Goal: Information Seeking & Learning: Check status

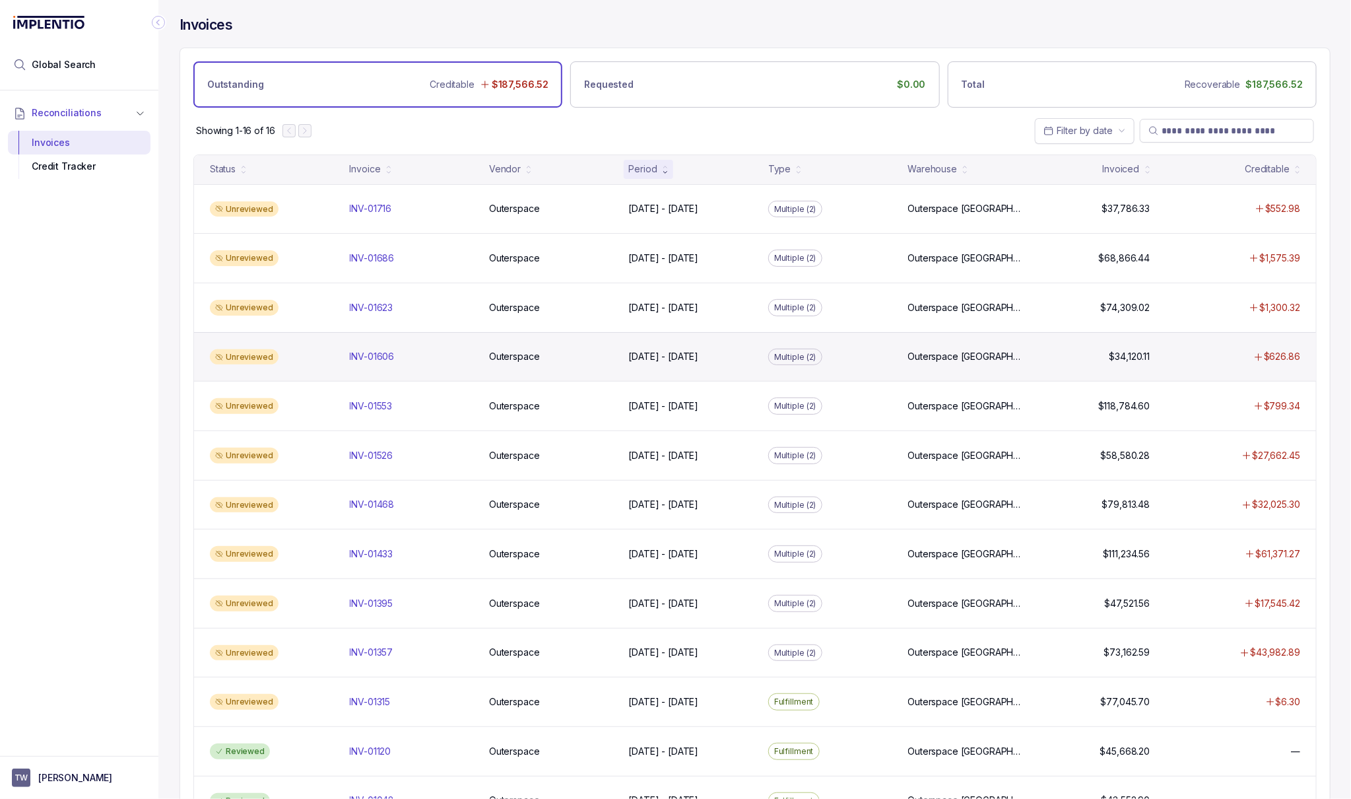
click at [1272, 376] on div "Unreviewed INV-01606 INV-01606 Outerspace Outerspace [DATE] - [DATE] [DATE] - […" at bounding box center [755, 357] width 1122 height 50
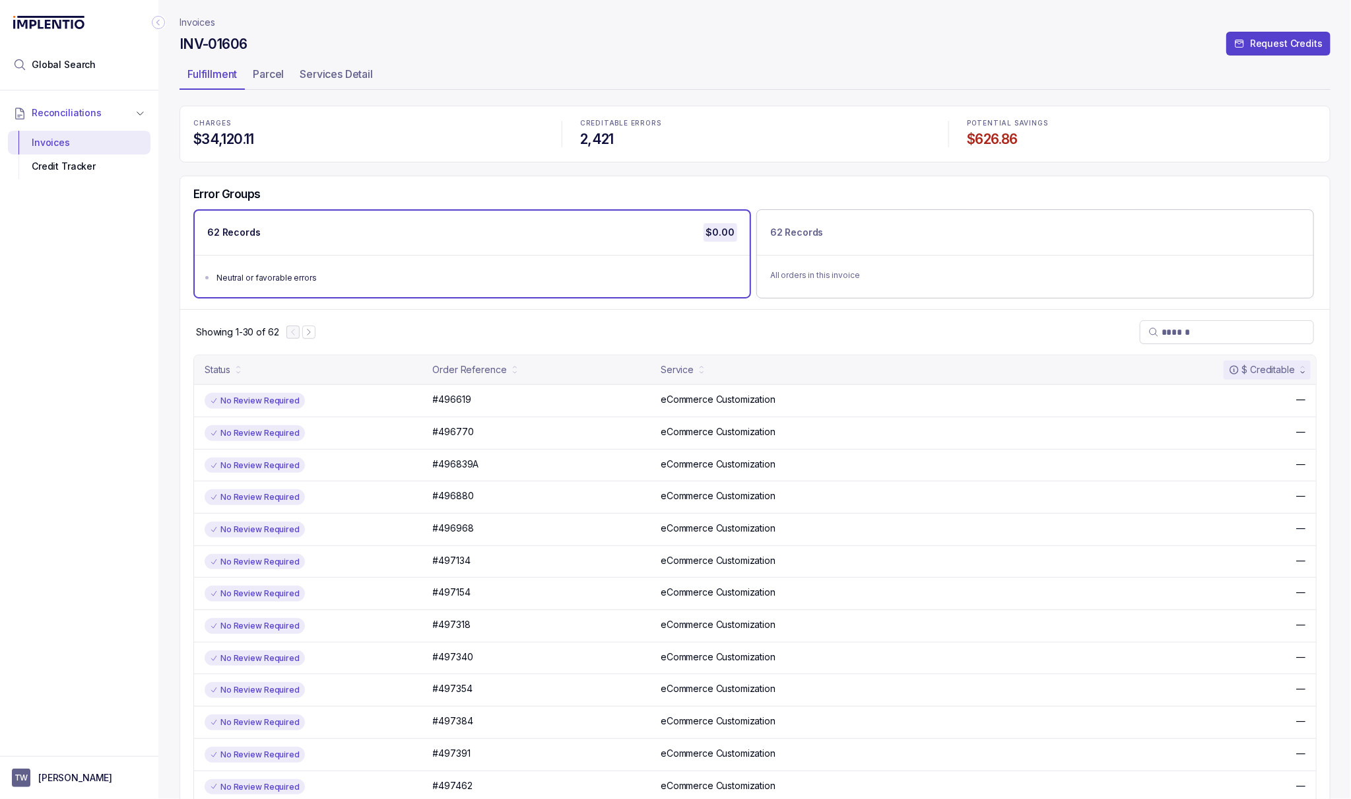
click at [261, 55] on div "INV-01606 Request Credits" at bounding box center [755, 46] width 1151 height 24
click at [266, 67] on p "Parcel" at bounding box center [268, 74] width 31 height 16
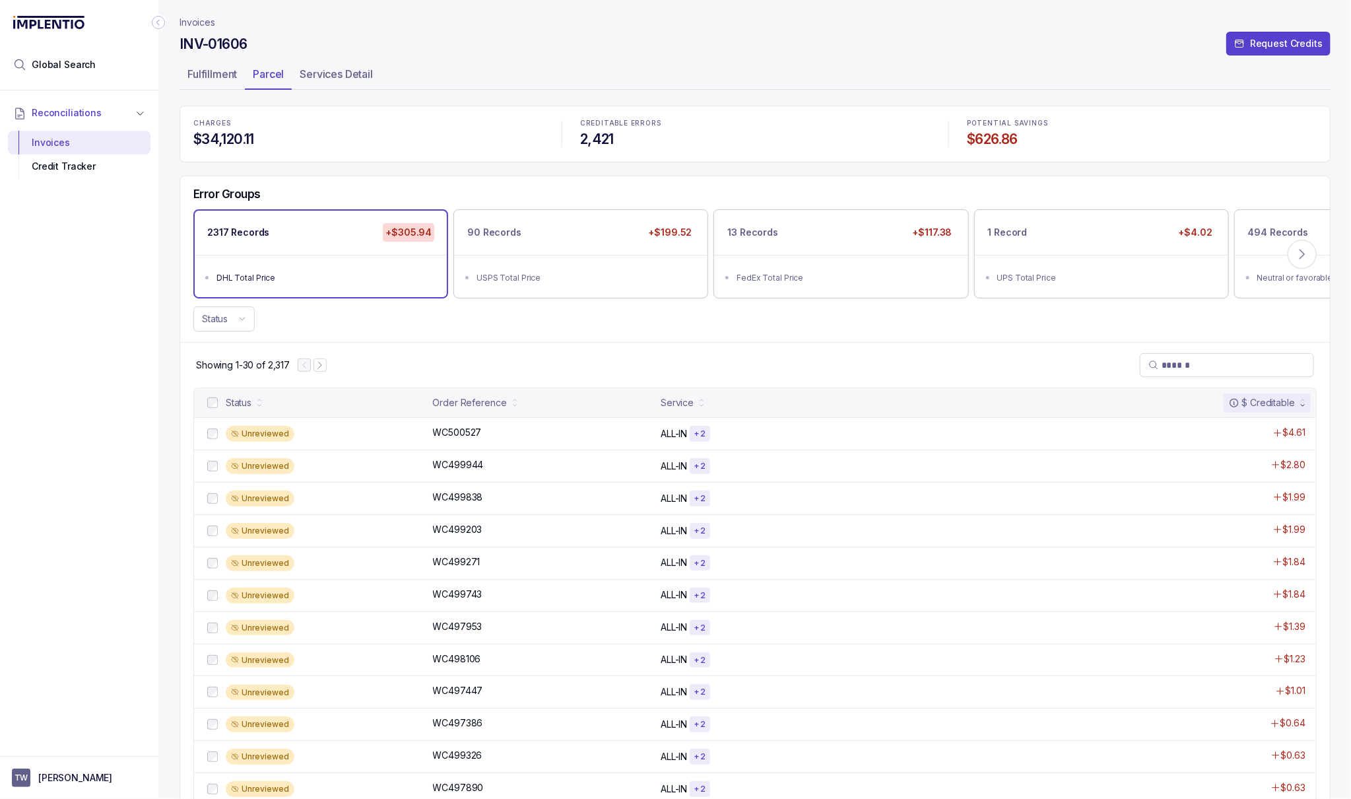
click at [839, 319] on div "Status" at bounding box center [755, 318] width 1150 height 25
click at [201, 73] on p "Fulfillment" at bounding box center [212, 74] width 50 height 16
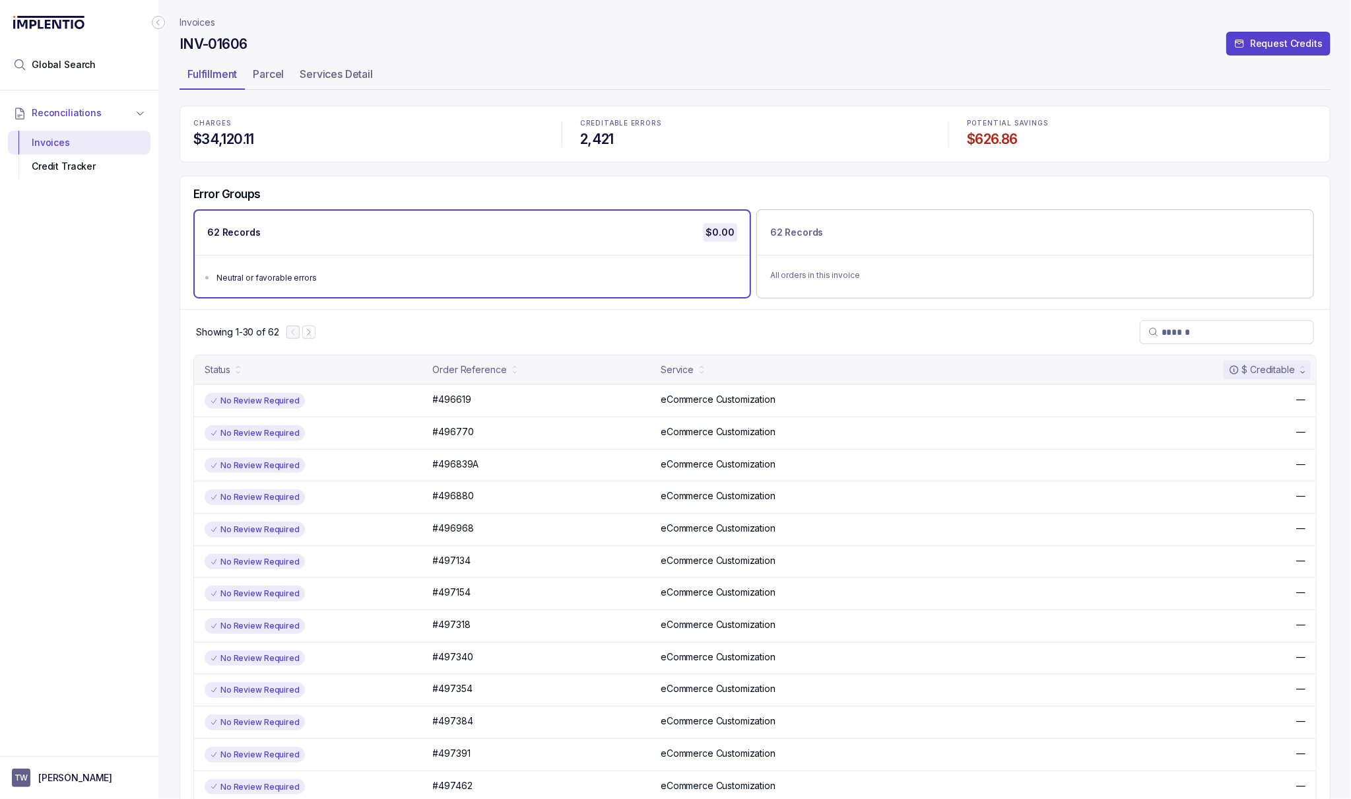
click at [512, 71] on ul "Fulfillment Parcel Services Detail" at bounding box center [755, 76] width 1151 height 26
click at [280, 79] on p "Parcel" at bounding box center [268, 74] width 31 height 16
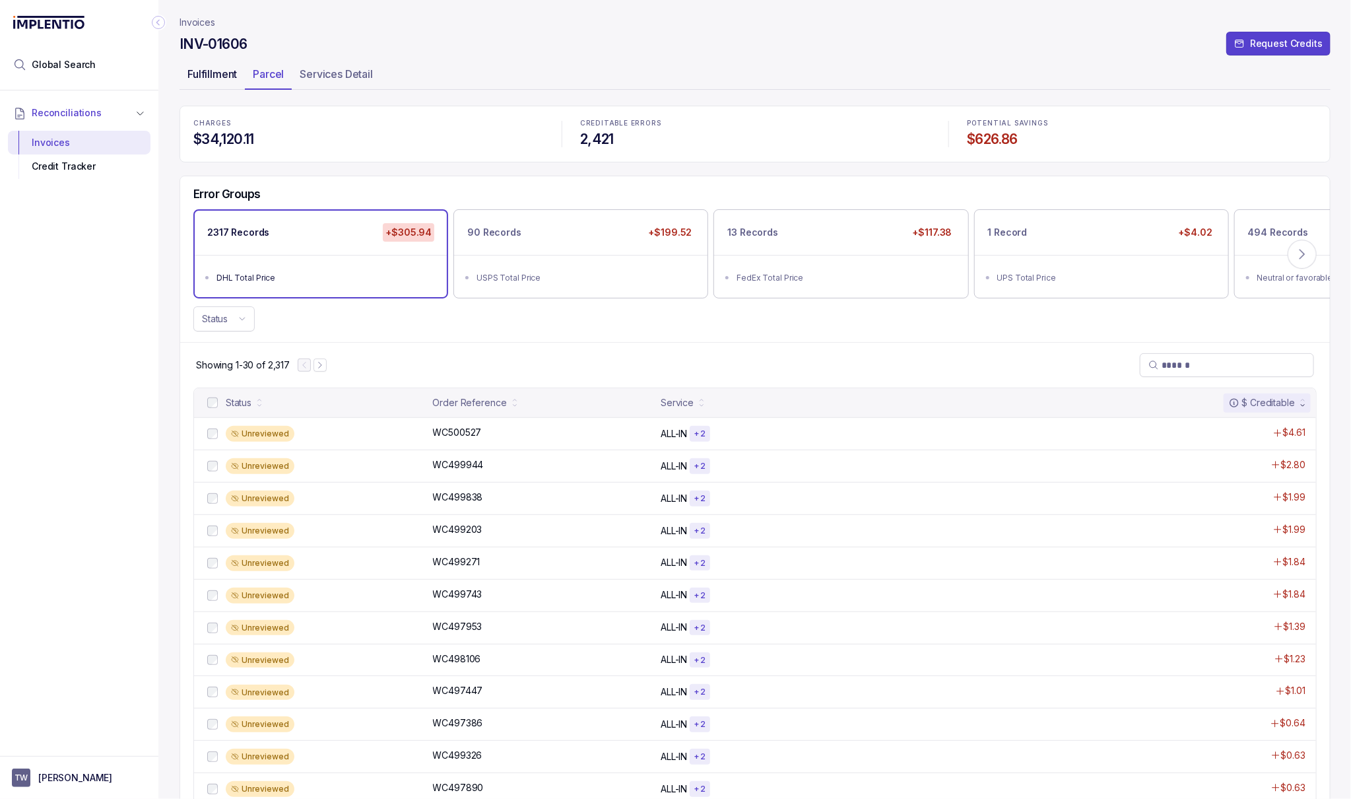
click at [230, 76] on p "Fulfillment" at bounding box center [212, 74] width 50 height 16
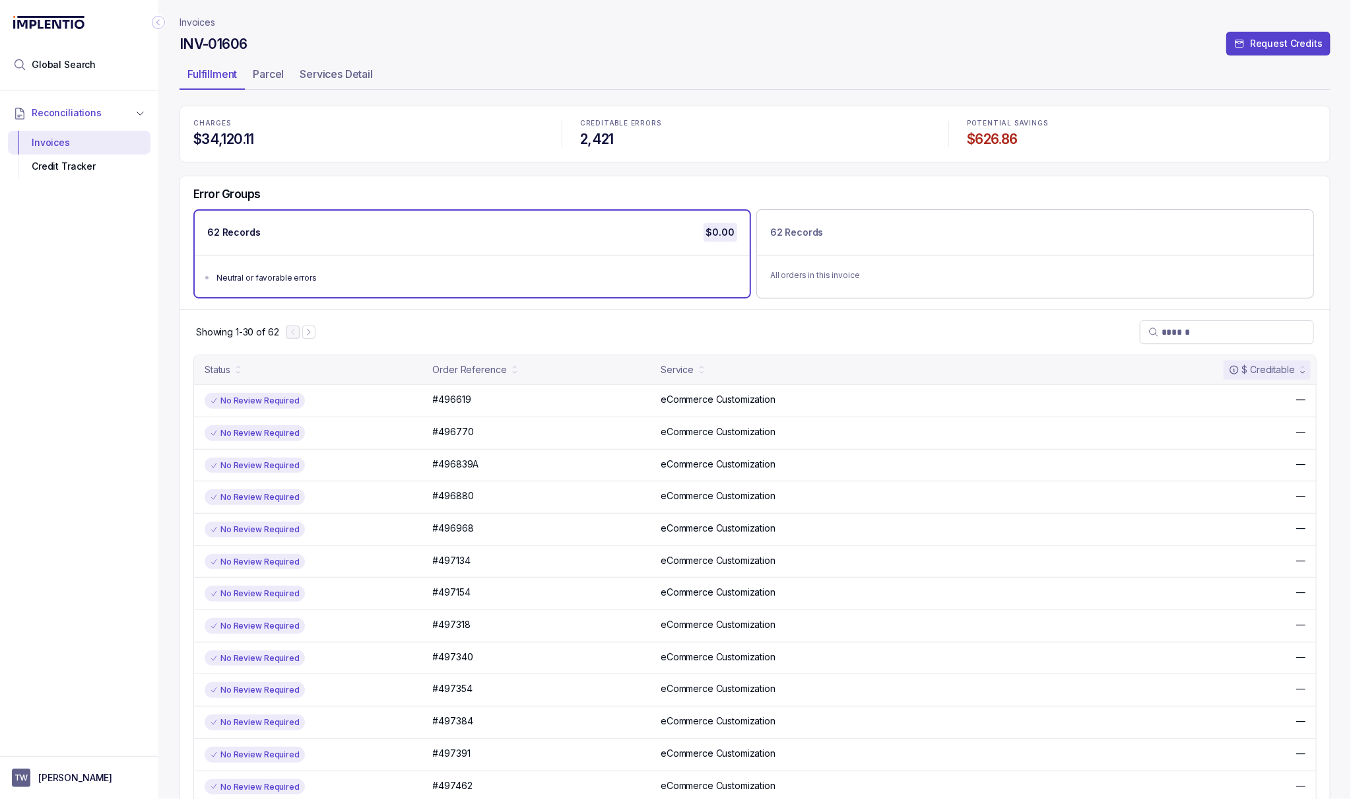
click at [201, 23] on p "Invoices" at bounding box center [198, 22] width 36 height 13
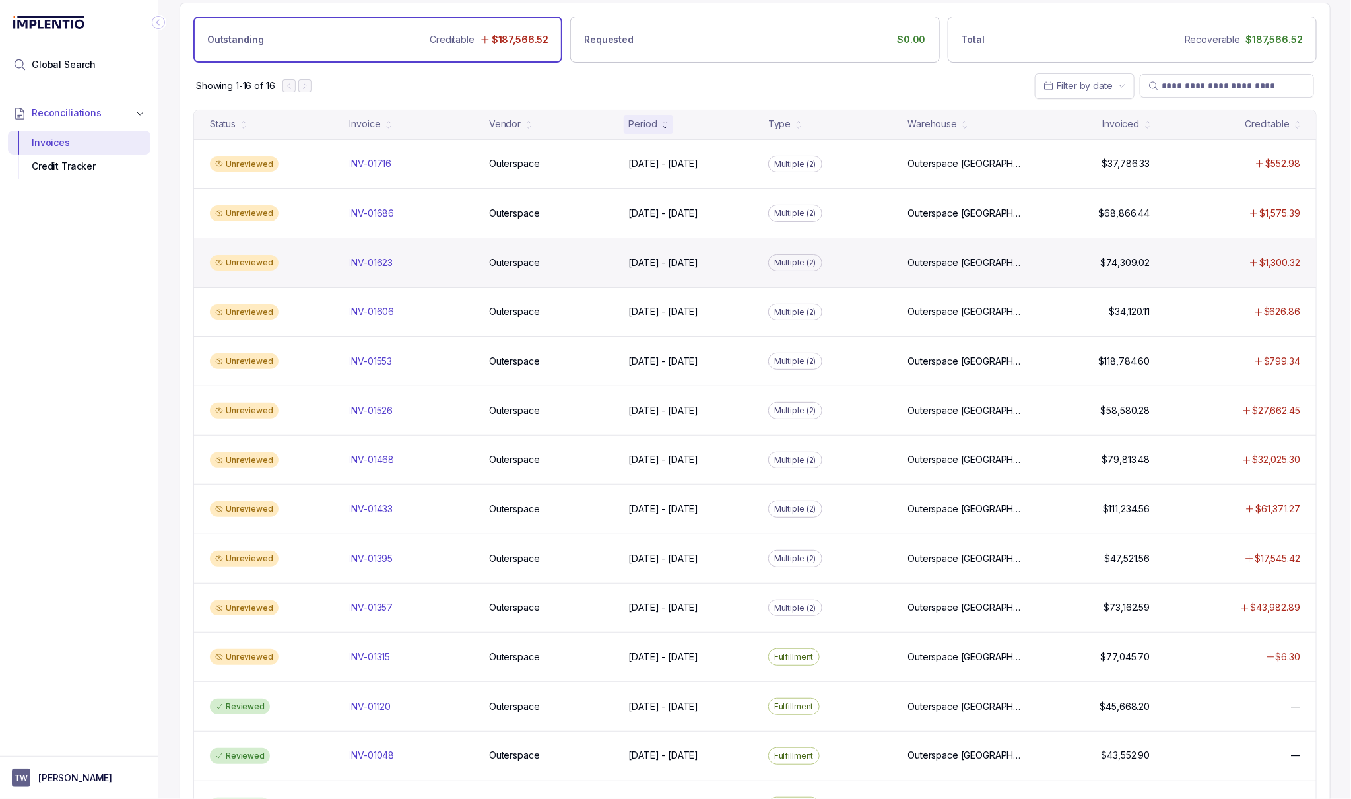
scroll to position [58, 0]
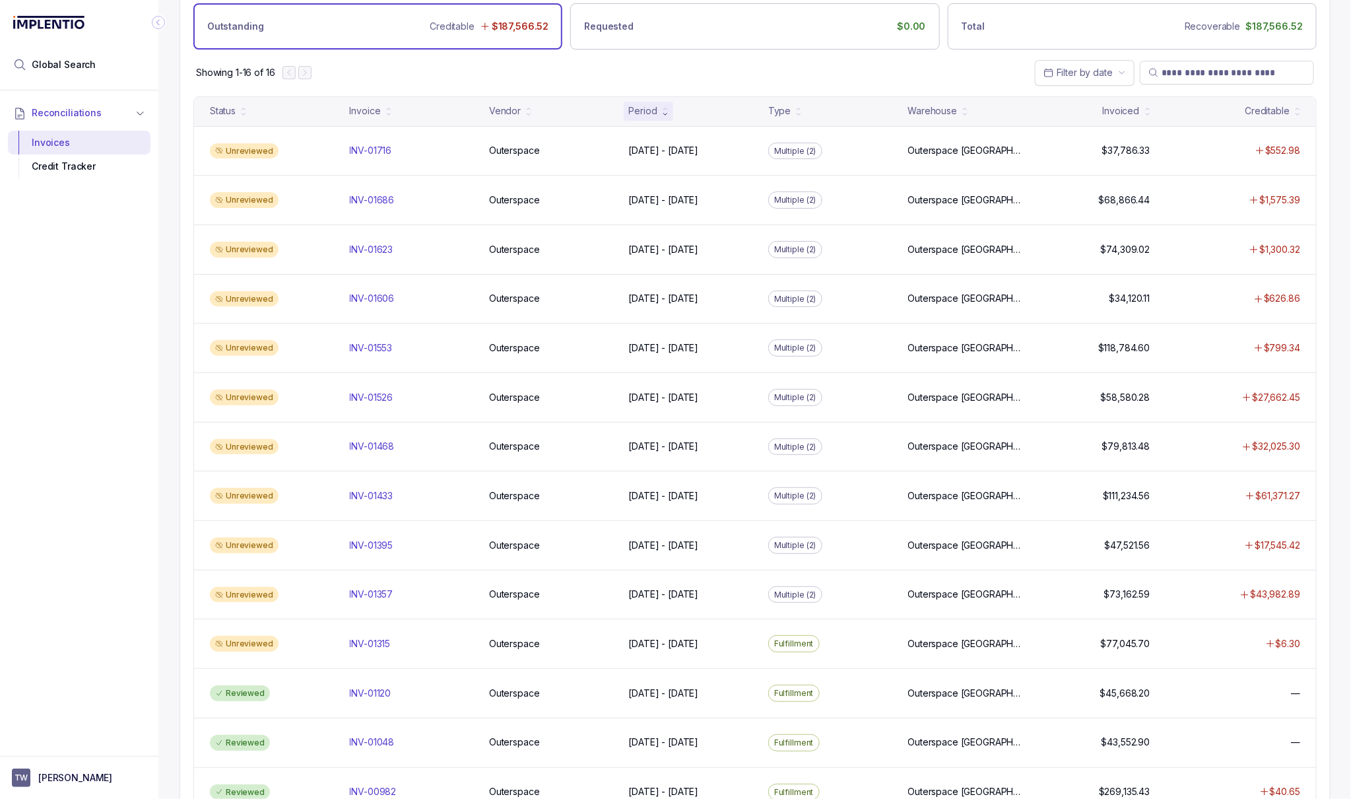
click at [1325, 590] on div "Status Invoice Vendor Period Type Warehouse Invoiced Creditable Unreviewed INV-…" at bounding box center [755, 512] width 1150 height 832
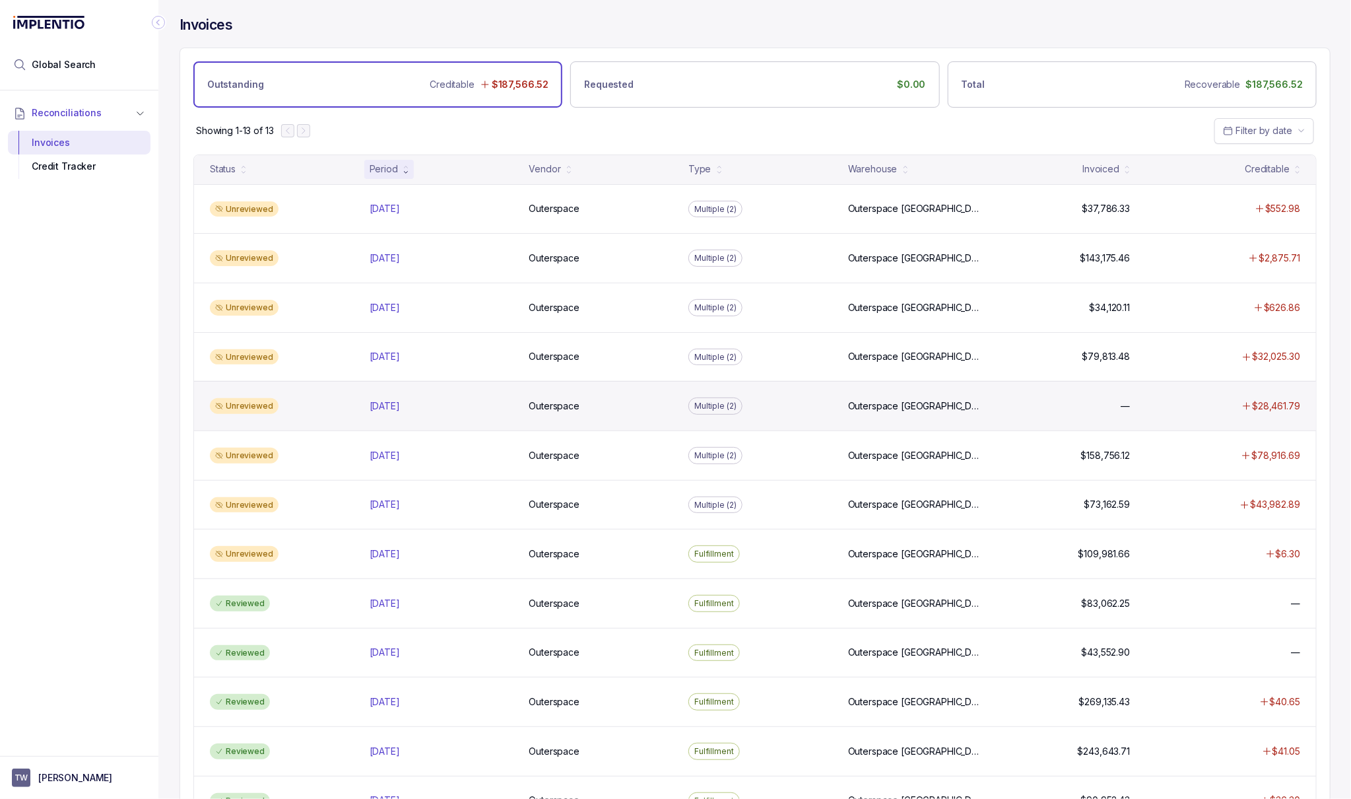
click at [999, 420] on div "Unreviewed Jul 2025 Jul 2025 Outerspace Outerspace Multiple (2) Outerspace Carl…" at bounding box center [755, 406] width 1122 height 50
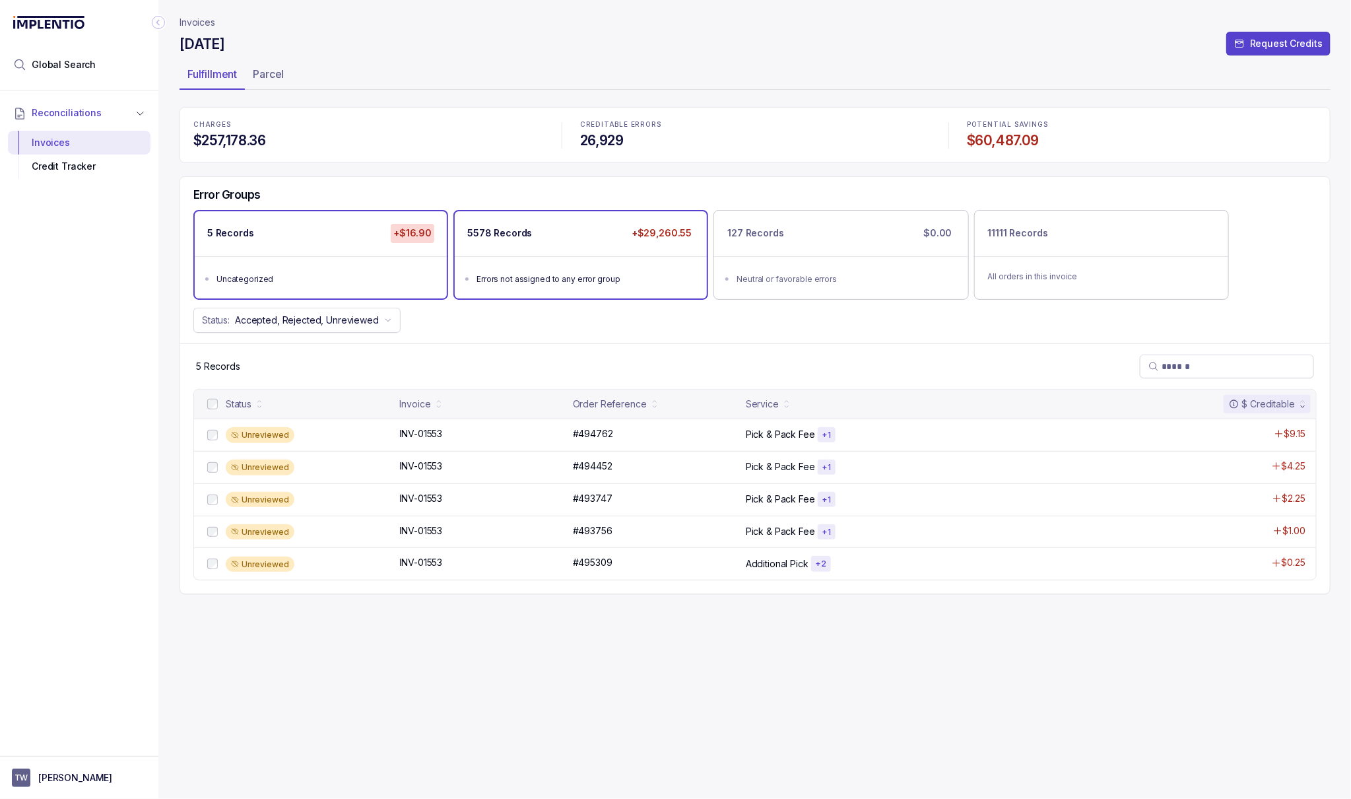
click at [594, 255] on div "5578 Records +$29,260.55" at bounding box center [581, 233] width 252 height 44
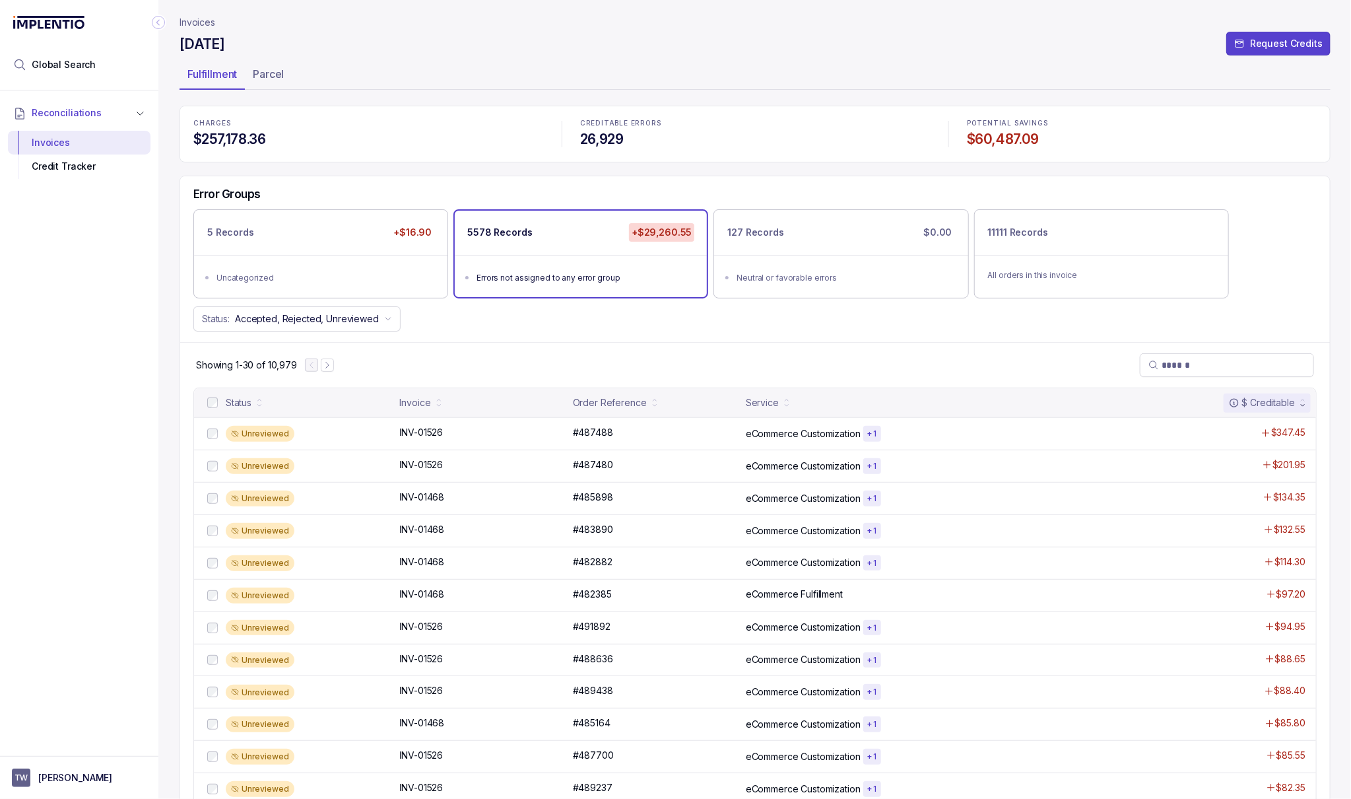
click at [189, 27] on p "Invoices" at bounding box center [198, 22] width 36 height 13
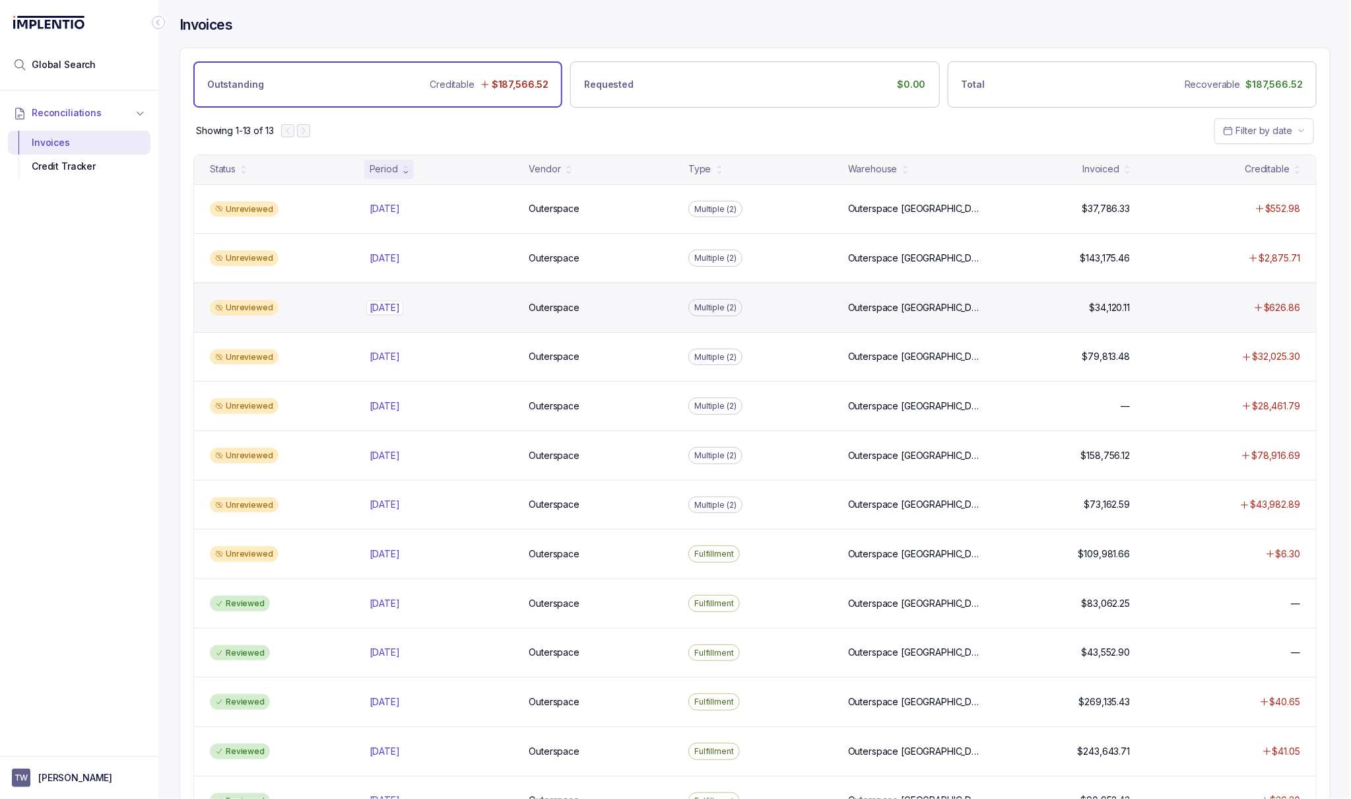
click at [372, 302] on div "Aug 2025 Aug 2025" at bounding box center [385, 307] width 30 height 13
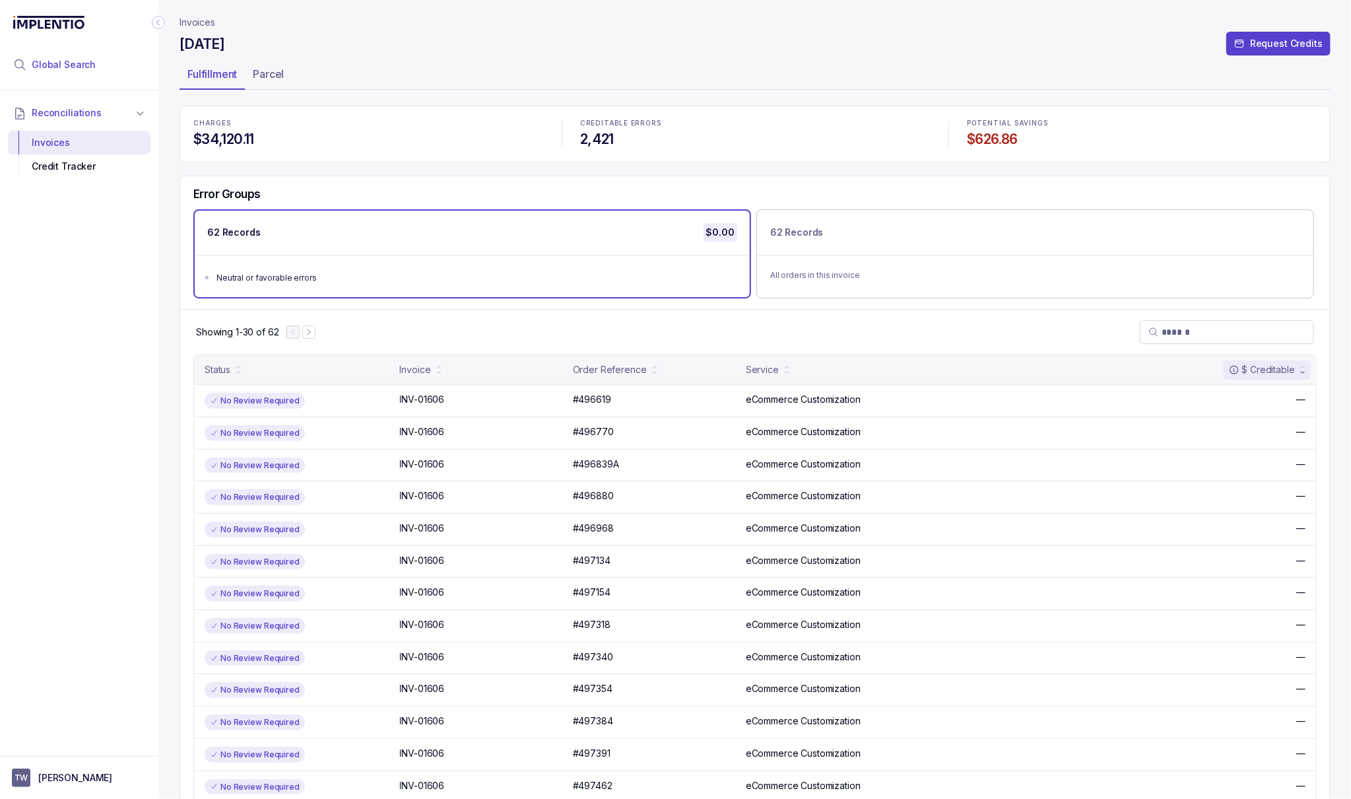
click at [89, 61] on span "Global Search" at bounding box center [64, 64] width 64 height 13
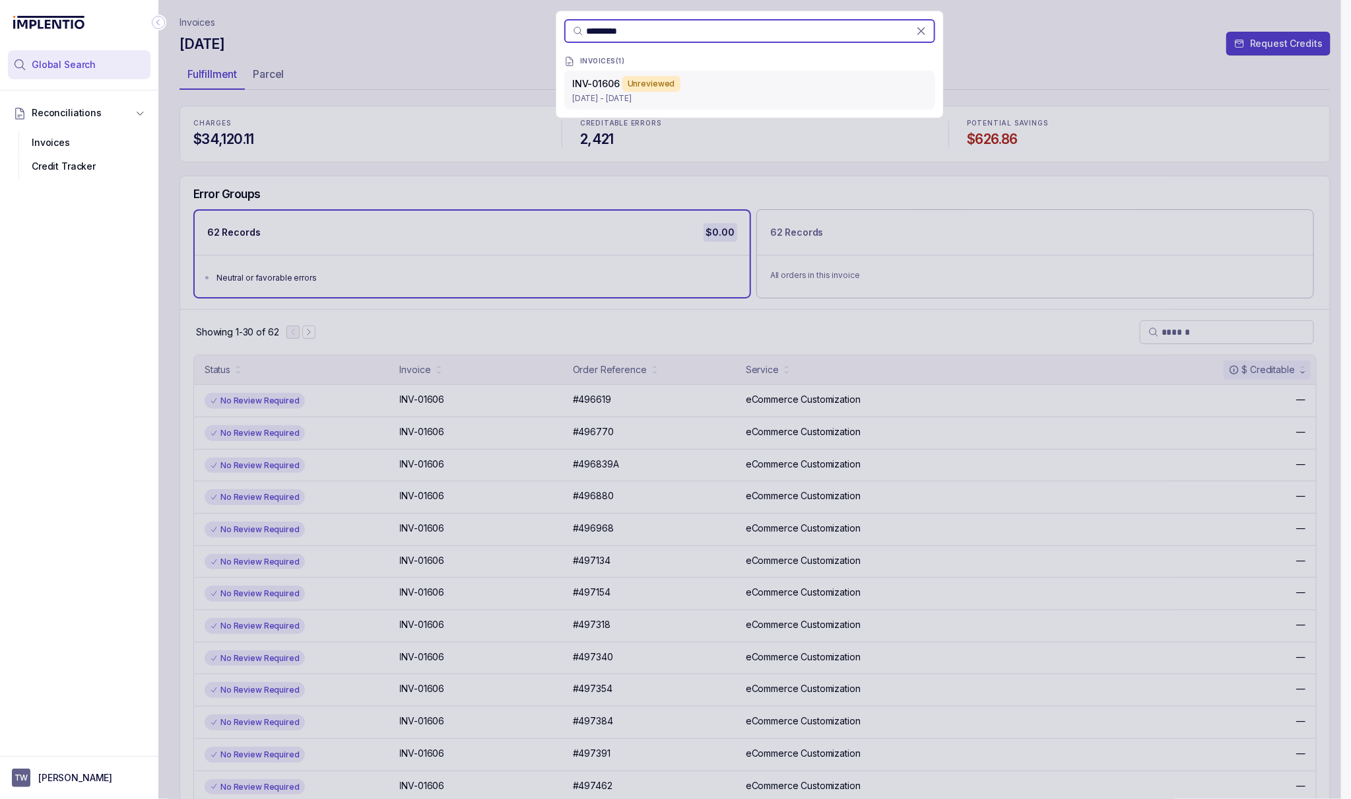
type input "*********"
click at [680, 81] on div "INV-01606 Unreviewed" at bounding box center [749, 84] width 355 height 16
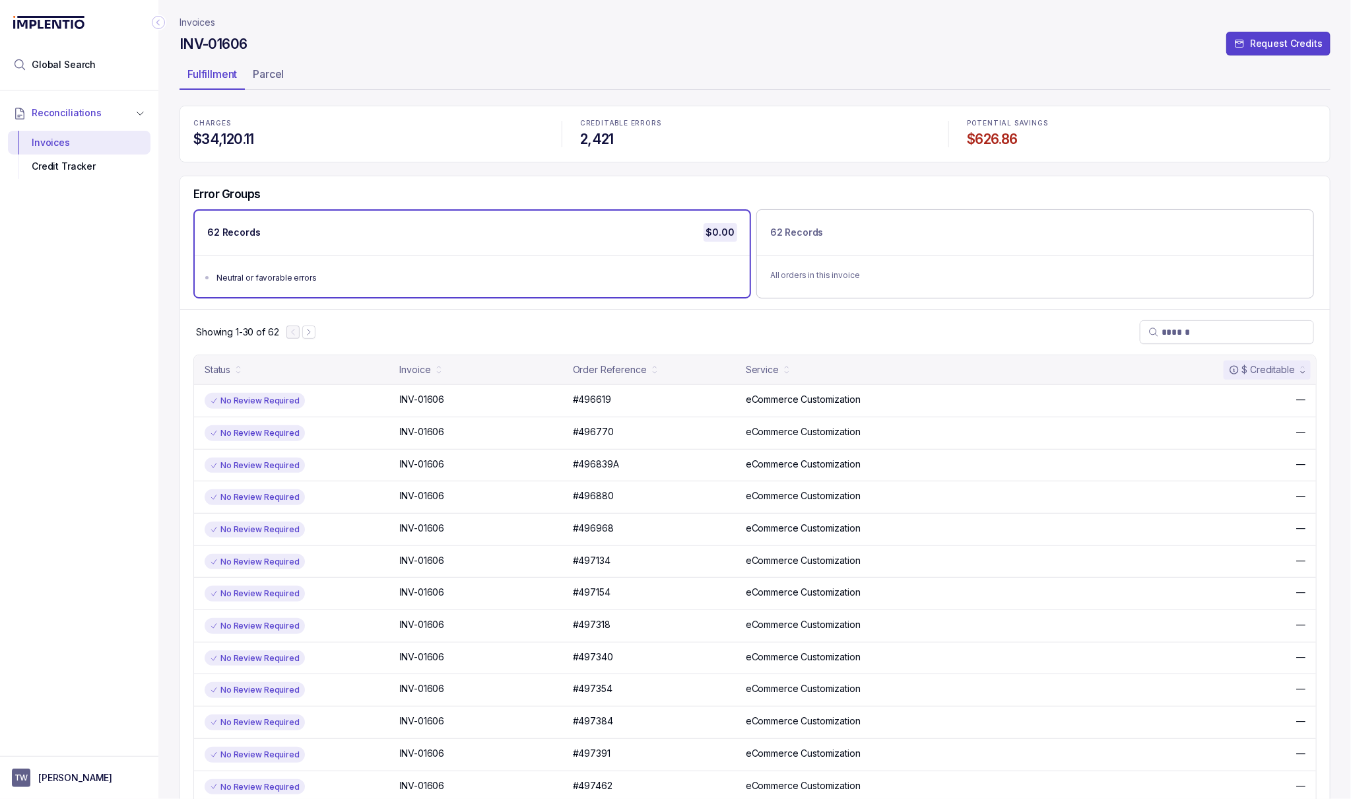
click at [198, 16] on p "Invoices" at bounding box center [198, 22] width 36 height 13
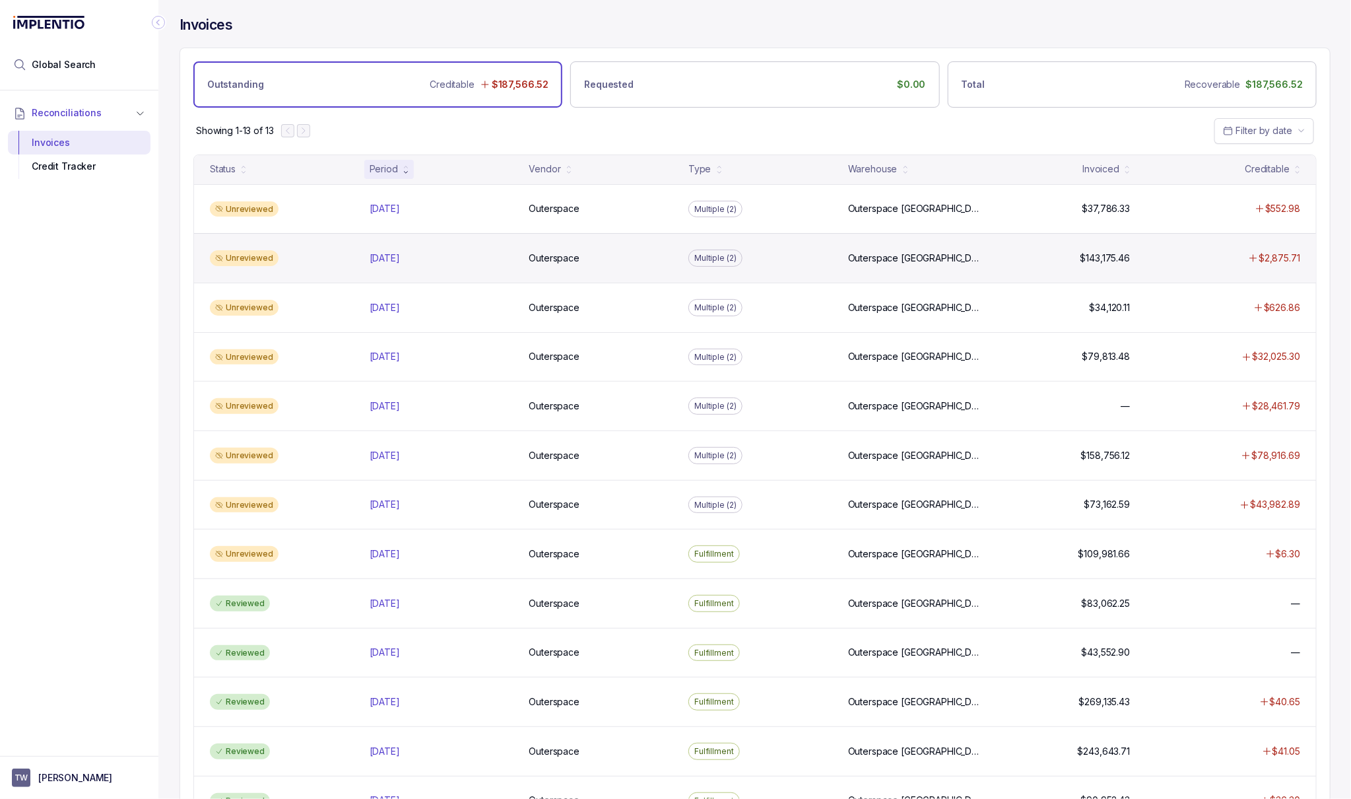
click at [418, 267] on div "Unreviewed Sep 2025 Sep 2025 Outerspace Outerspace Multiple (2) Outerspace Carl…" at bounding box center [755, 258] width 1122 height 50
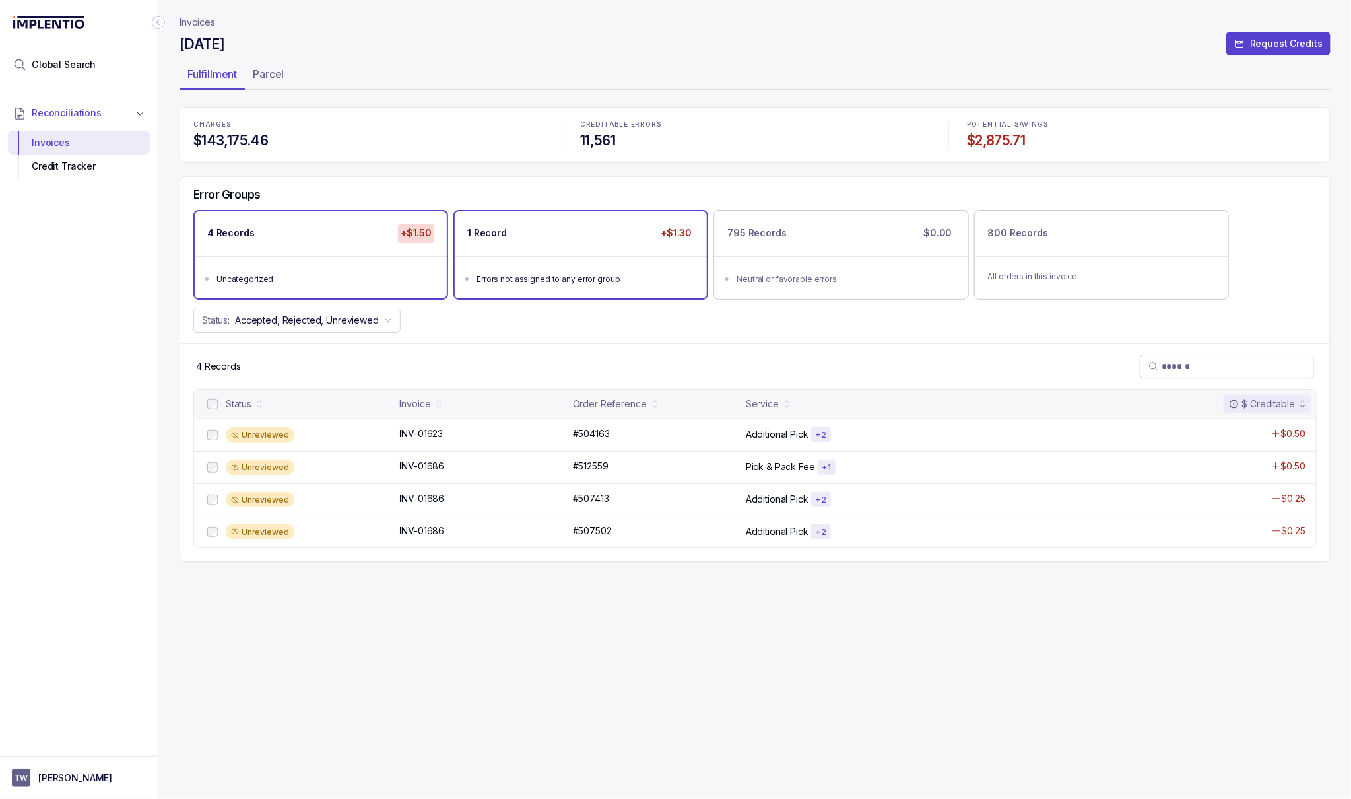
click at [581, 268] on ul "Errors not assigned to any error group" at bounding box center [581, 277] width 252 height 42
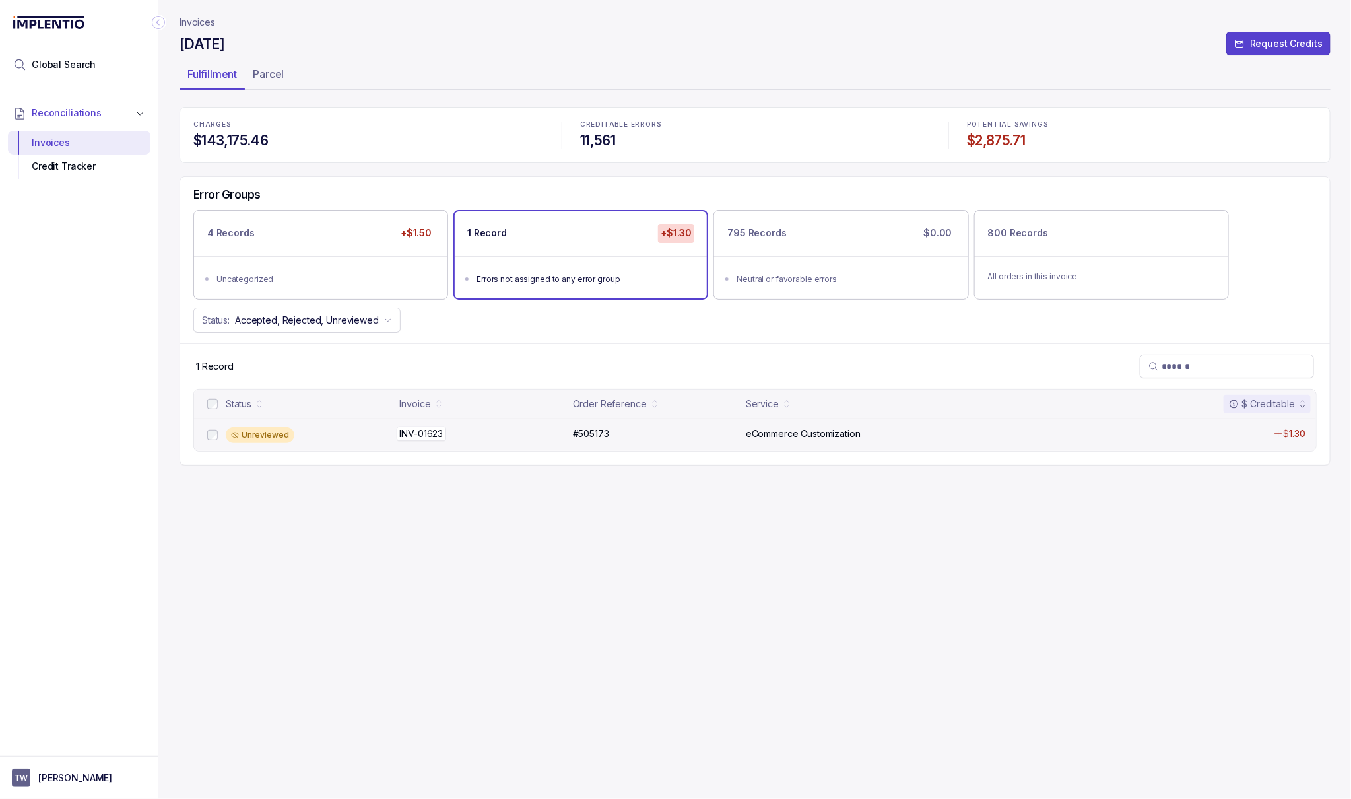
click at [455, 437] on div "INV-01623 INV-01623" at bounding box center [482, 433] width 165 height 13
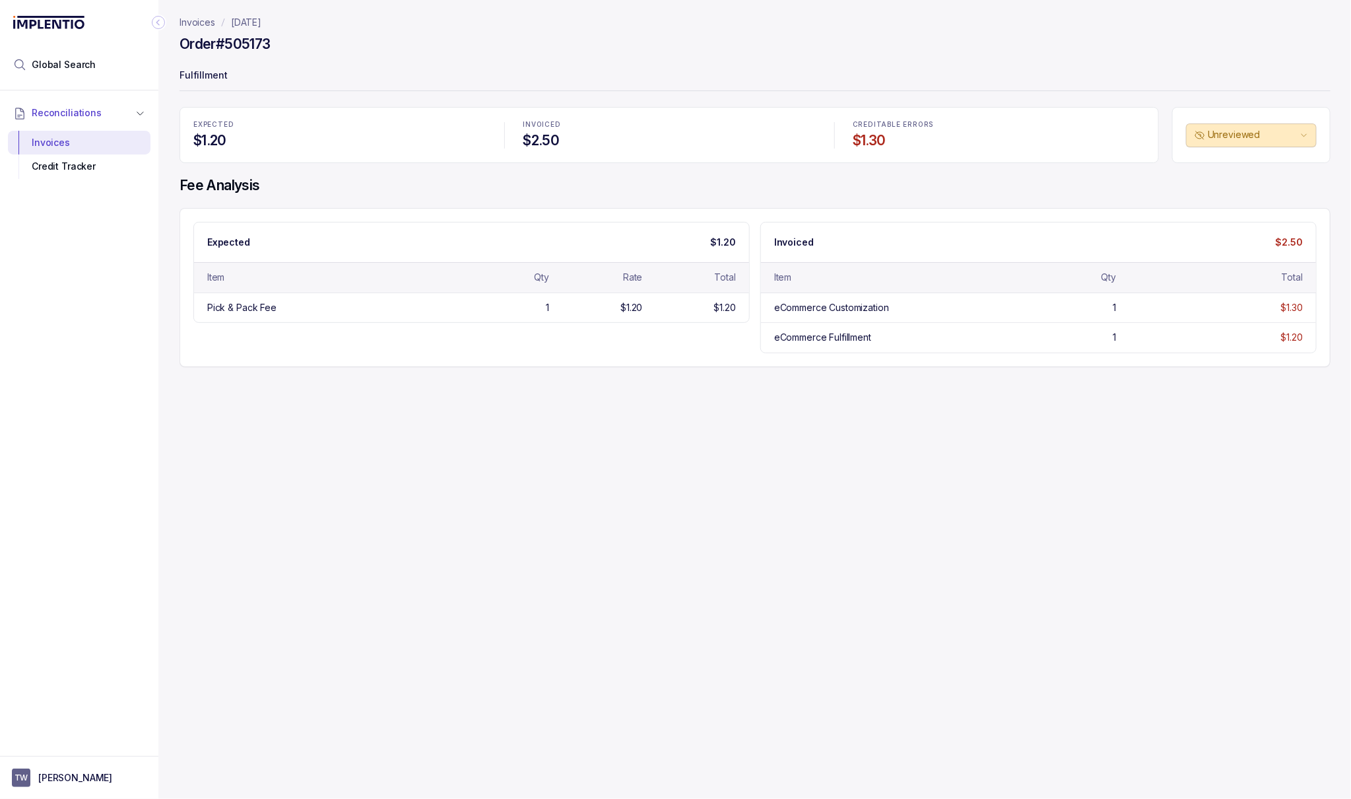
click at [261, 21] on p "September 2025" at bounding box center [246, 22] width 30 height 13
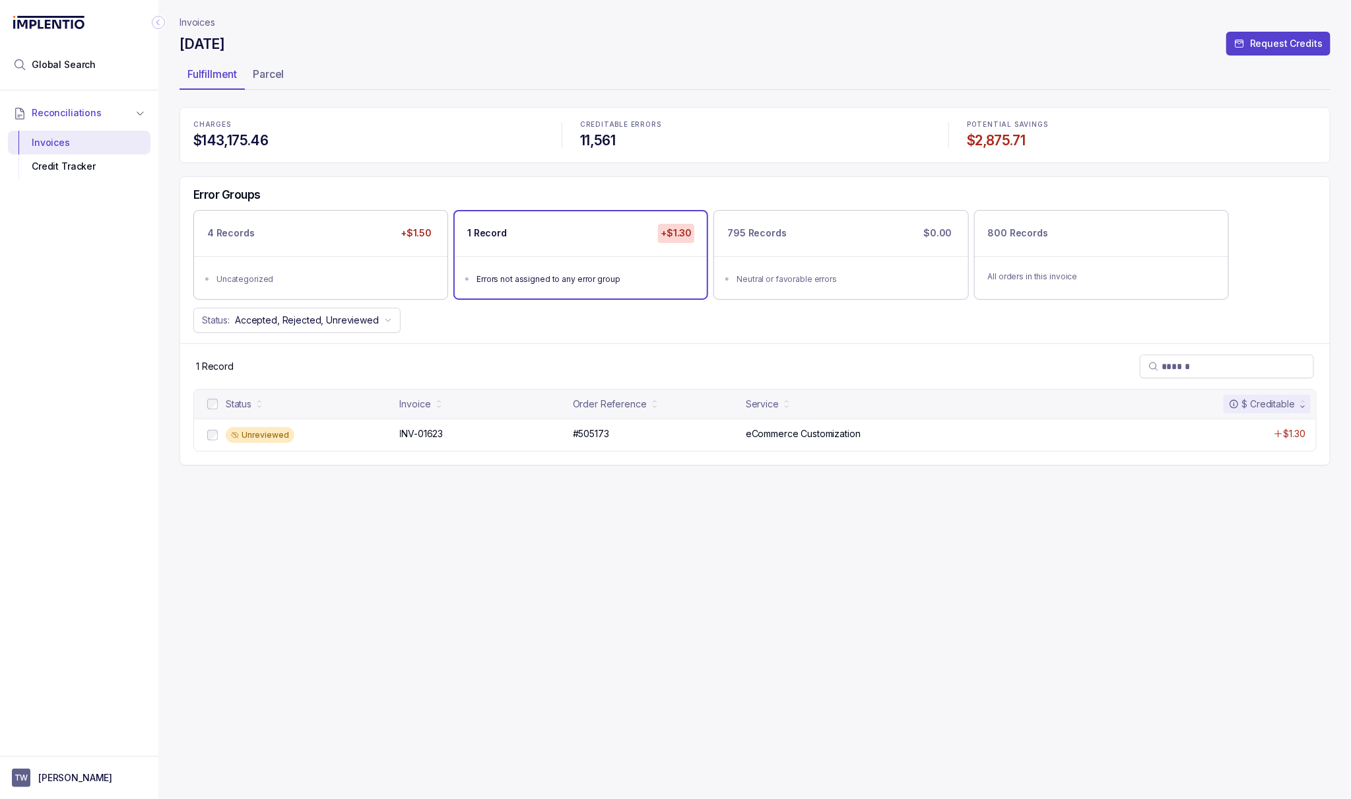
click at [208, 26] on p "Invoices" at bounding box center [198, 22] width 36 height 13
click at [199, 24] on p "Invoices" at bounding box center [198, 22] width 36 height 13
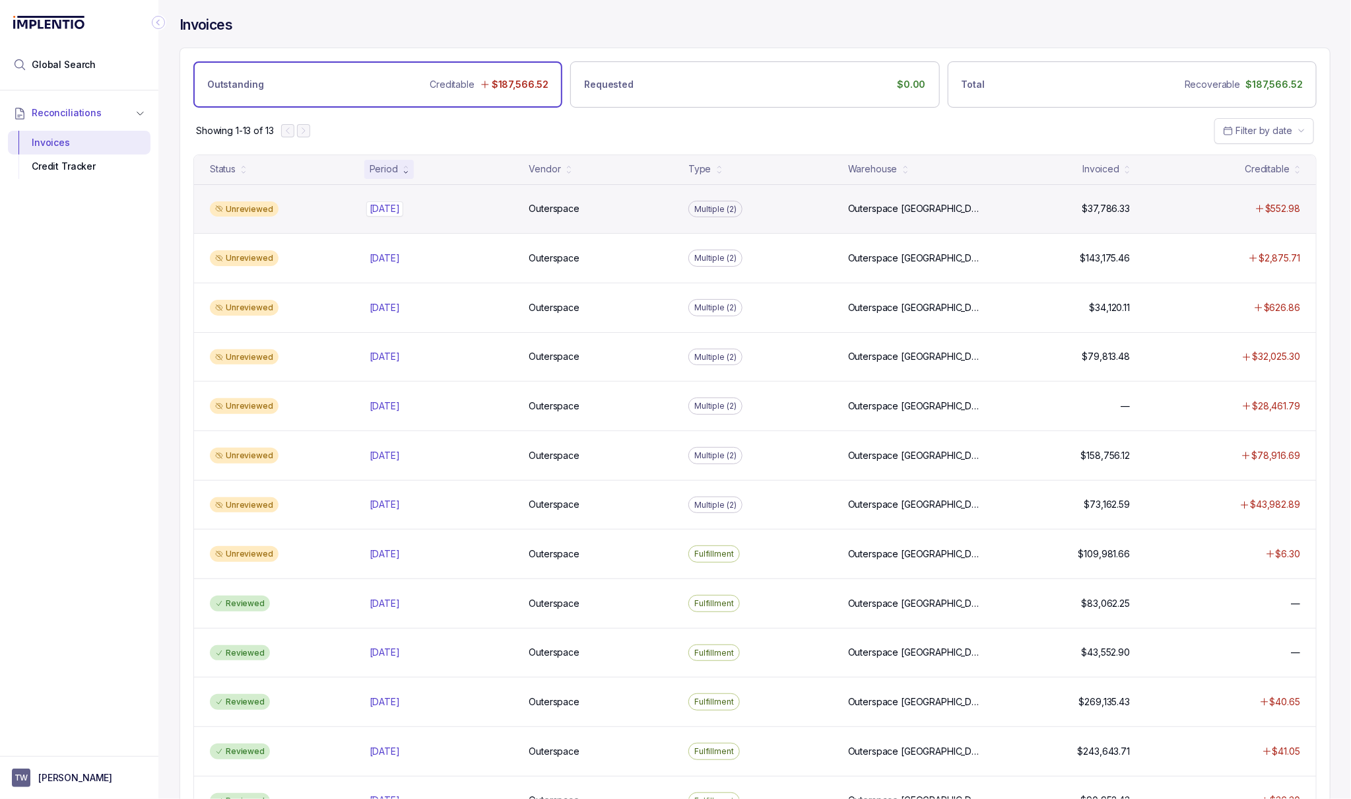
click at [413, 205] on div "Oct 2025 Oct 2025" at bounding box center [442, 208] width 144 height 13
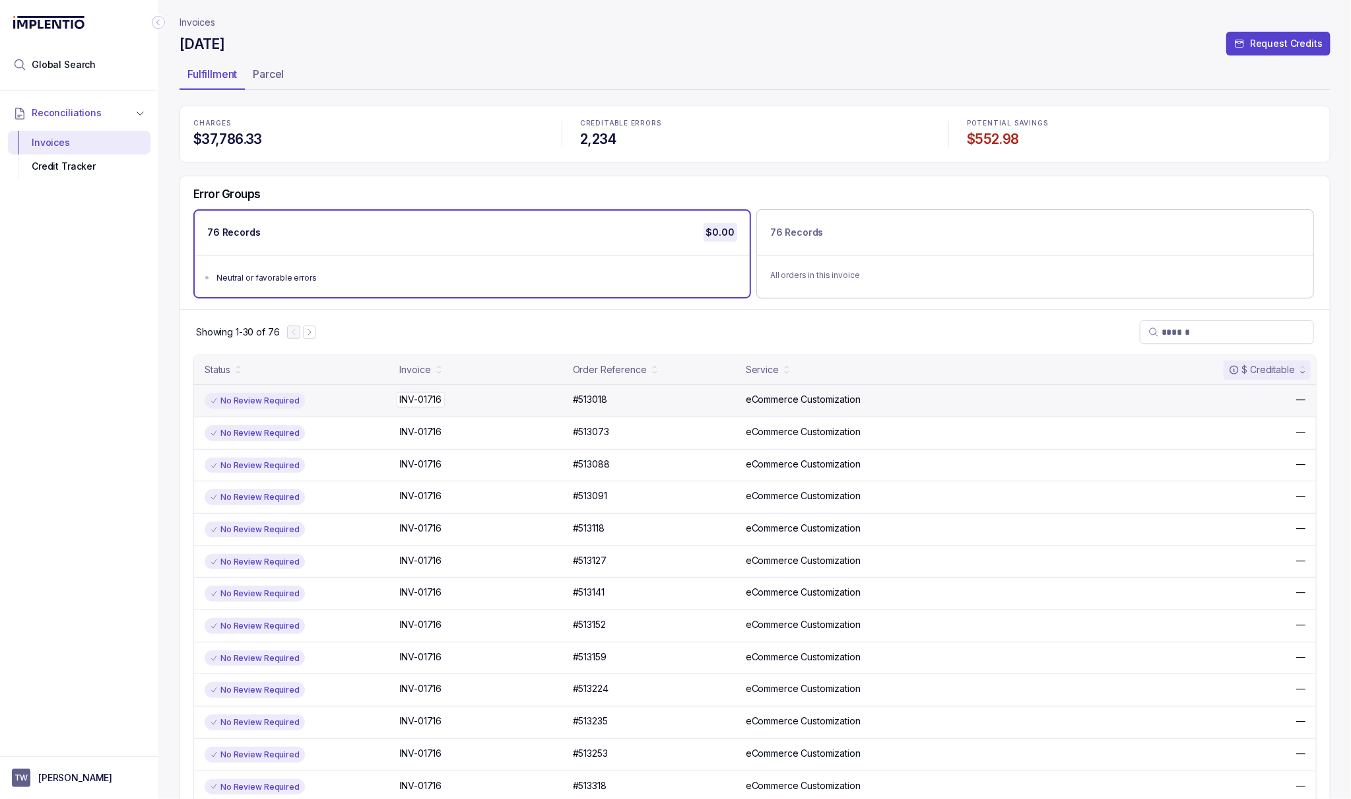
click at [427, 399] on p "INV-01716" at bounding box center [421, 399] width 49 height 15
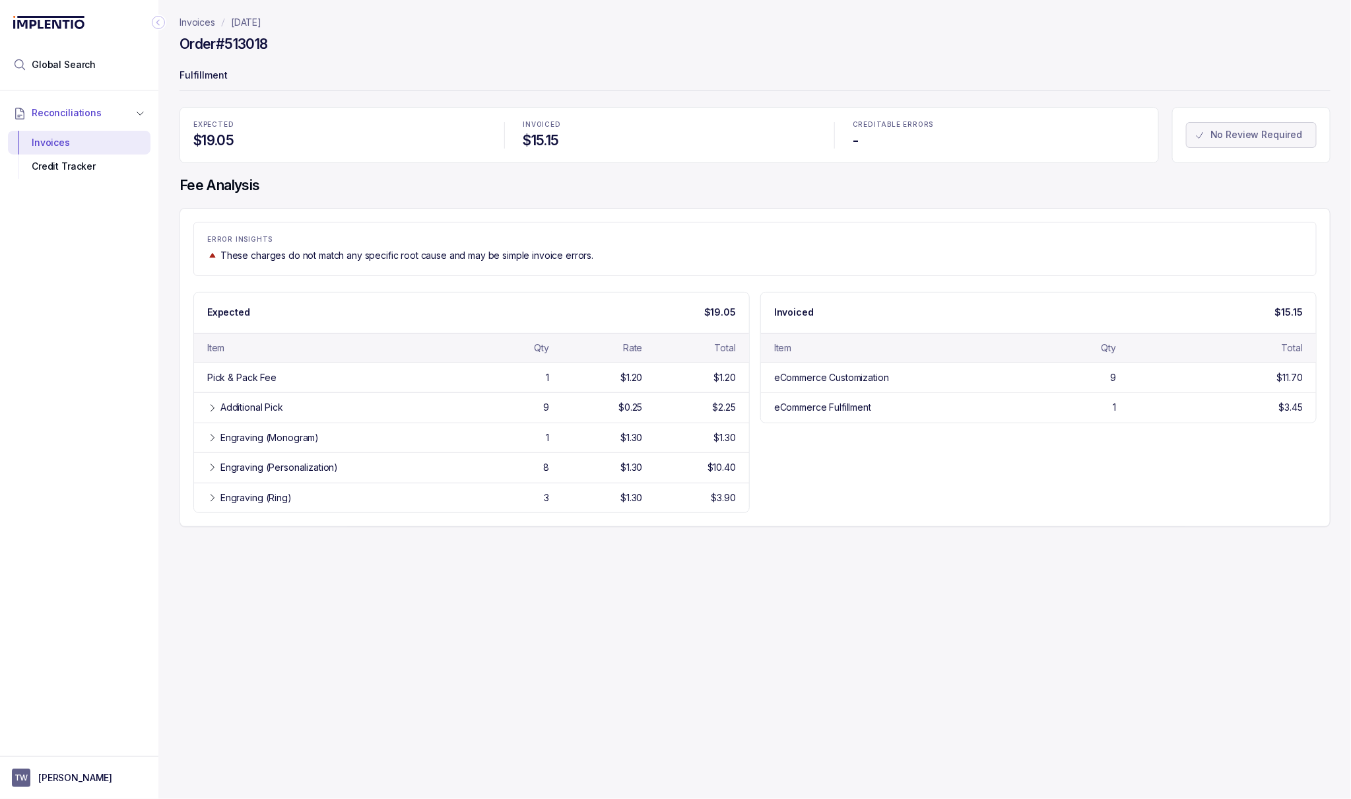
click at [197, 18] on p "Invoices" at bounding box center [198, 22] width 36 height 13
click at [197, 24] on p "Invoices" at bounding box center [198, 22] width 36 height 13
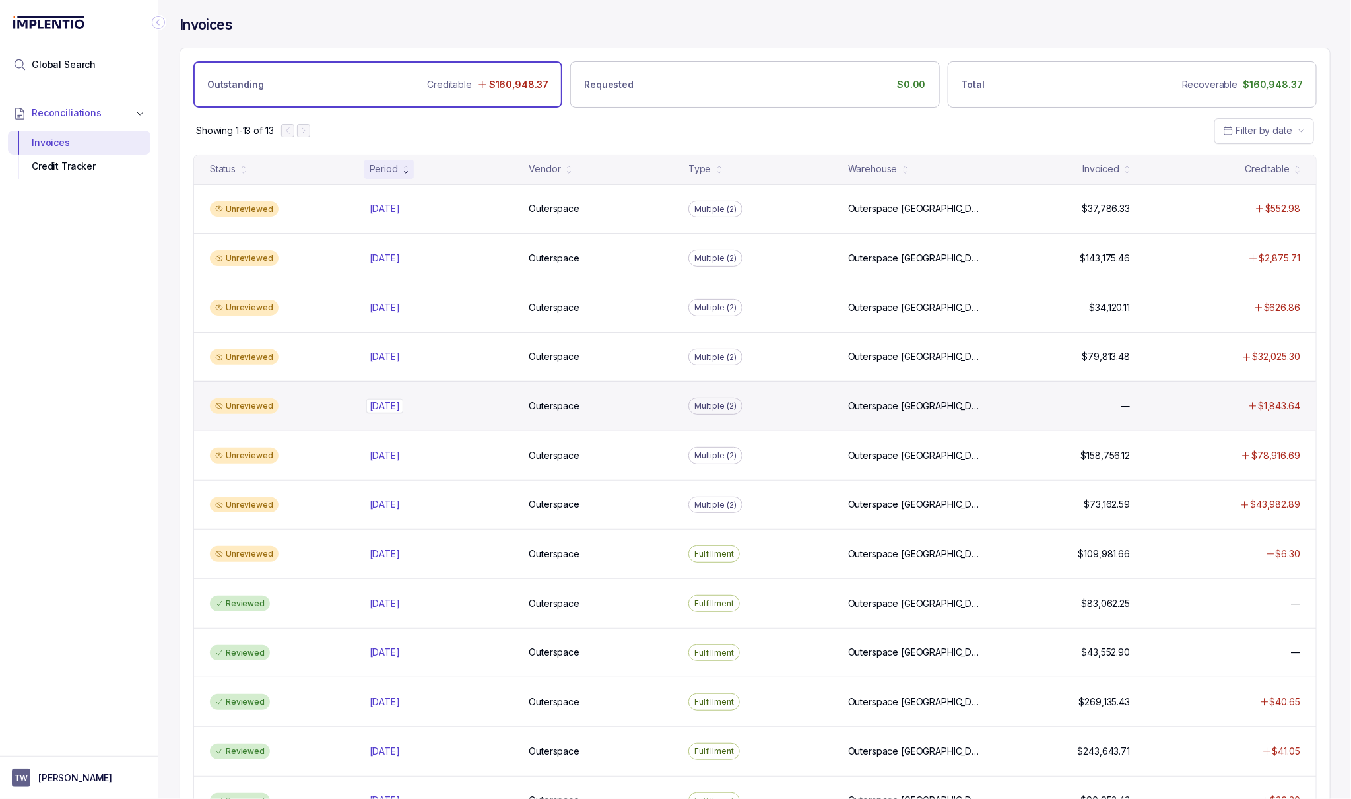
click at [480, 410] on div "Jul 2025 Jul 2025" at bounding box center [442, 405] width 144 height 13
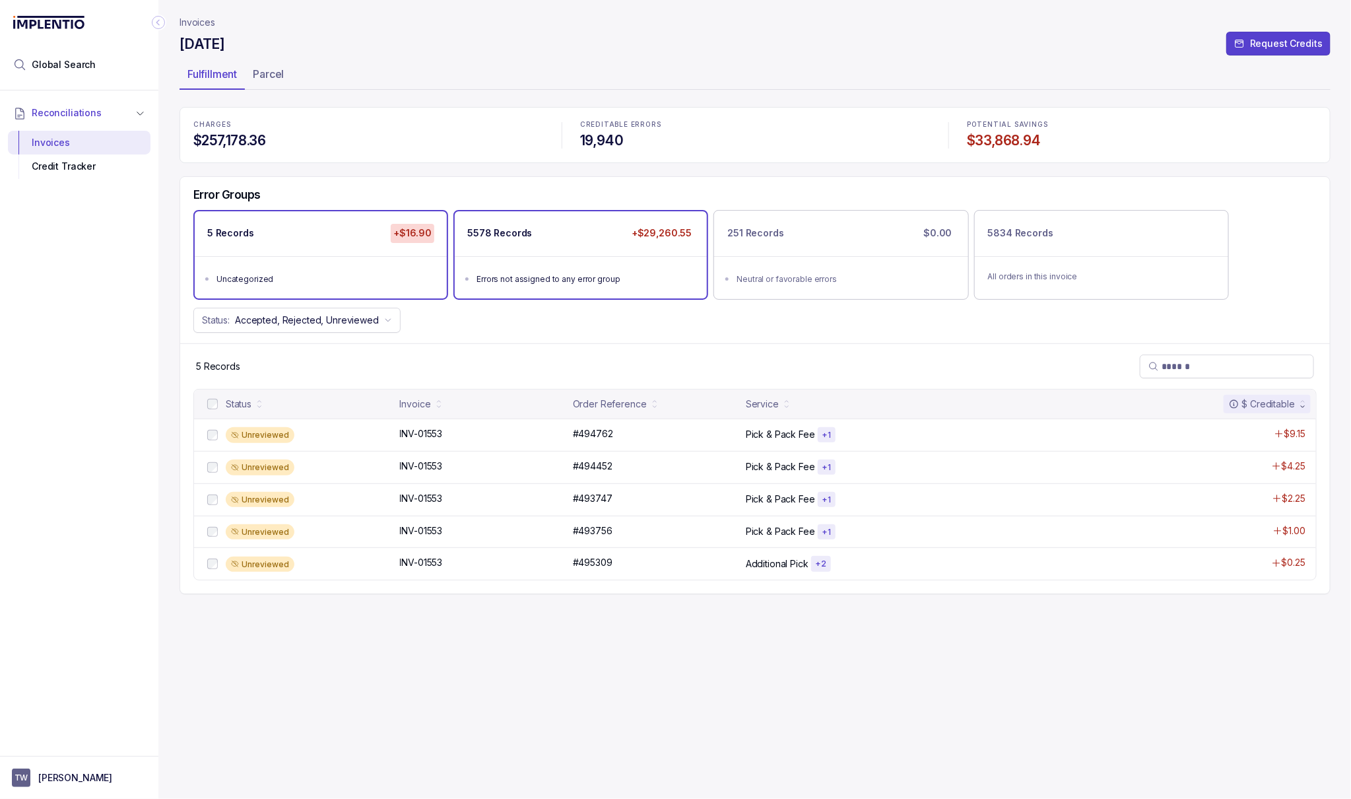
click at [524, 270] on li "Errors not assigned to any error group" at bounding box center [590, 278] width 227 height 16
